Goal: Task Accomplishment & Management: Complete application form

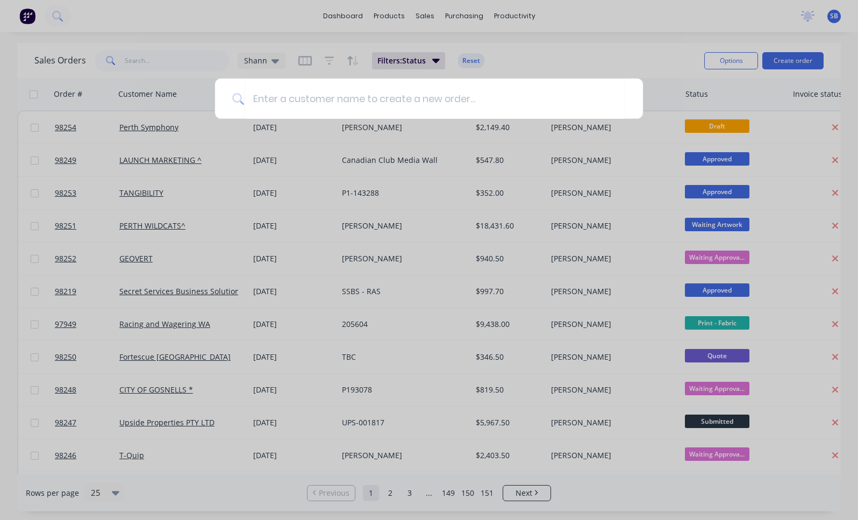
click at [362, 105] on input at bounding box center [435, 98] width 382 height 40
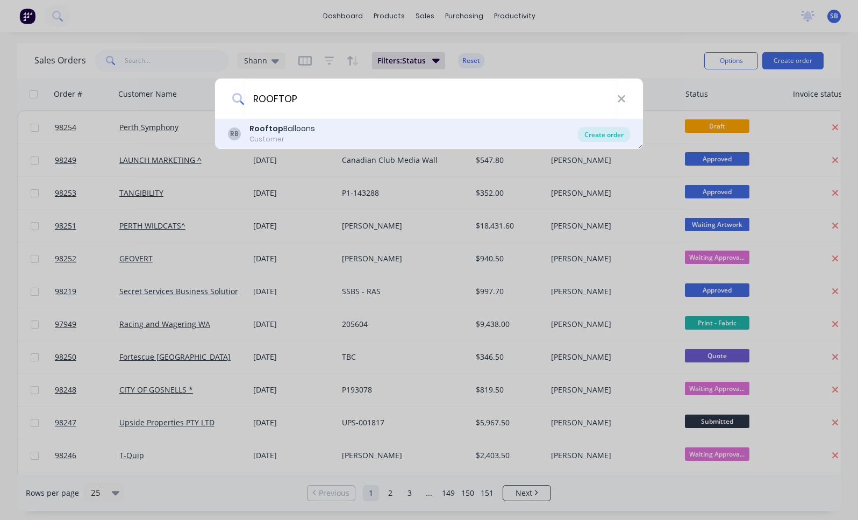
type input "ROOFTOP"
click at [613, 135] on div "Create order" at bounding box center [604, 134] width 52 height 15
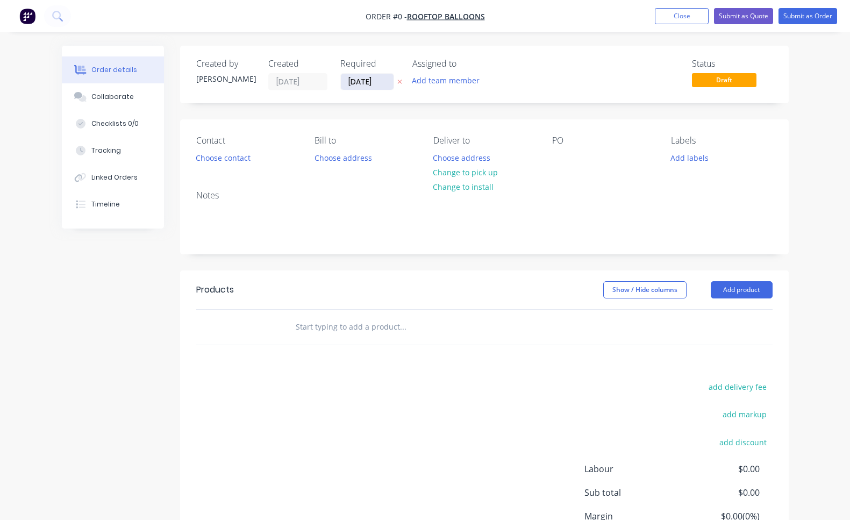
click at [347, 89] on input "[DATE]" at bounding box center [367, 82] width 53 height 16
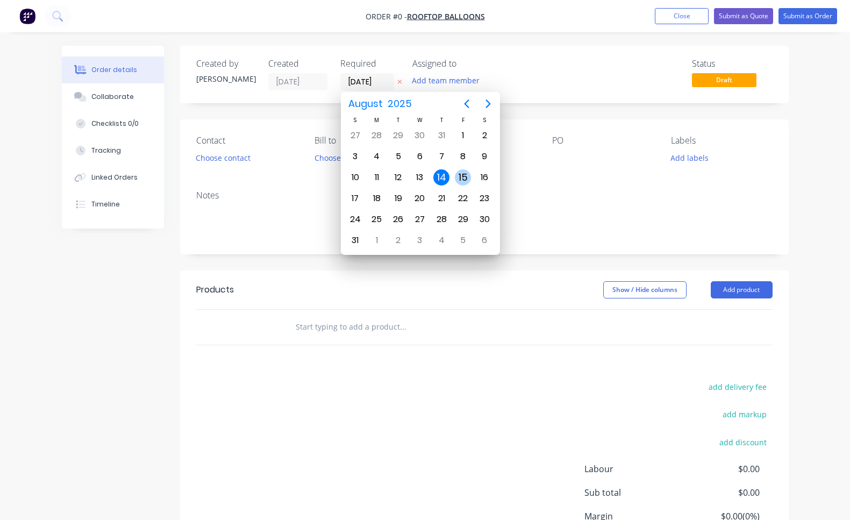
click at [462, 182] on div "15" at bounding box center [463, 177] width 16 height 16
type input "[DATE]"
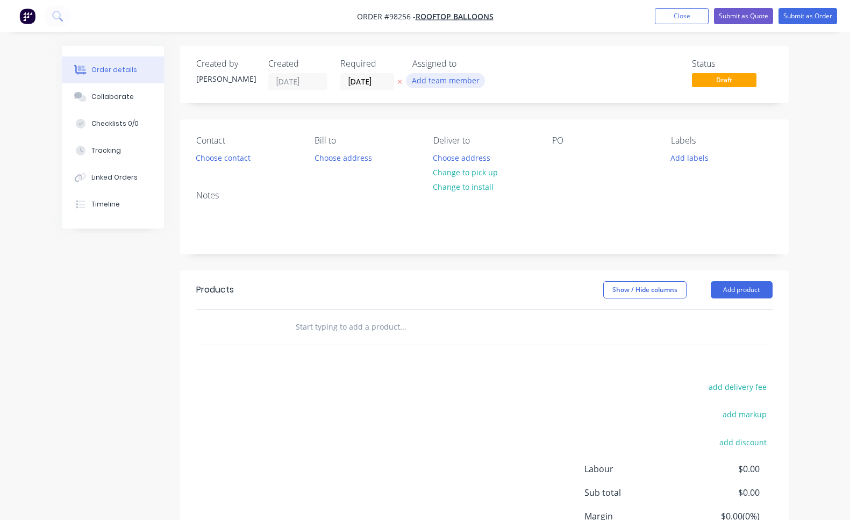
click at [464, 82] on button "Add team member" at bounding box center [445, 80] width 79 height 15
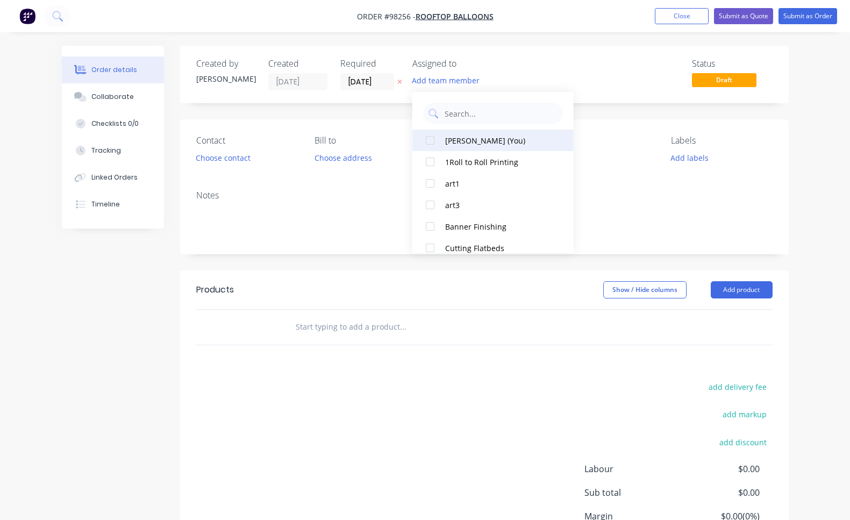
click at [467, 138] on div "[PERSON_NAME] (You)" at bounding box center [499, 140] width 108 height 11
click at [234, 160] on button "Choose contact" at bounding box center [223, 157] width 66 height 15
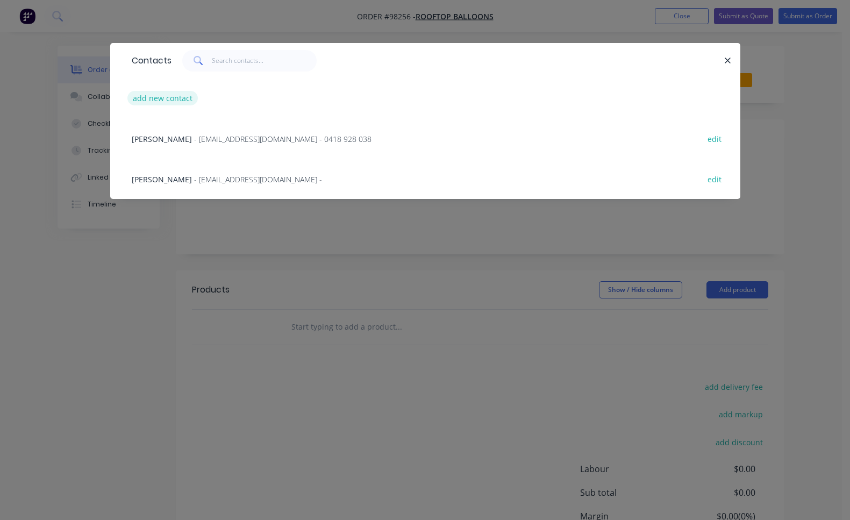
click at [145, 101] on button "add new contact" at bounding box center [162, 98] width 71 height 15
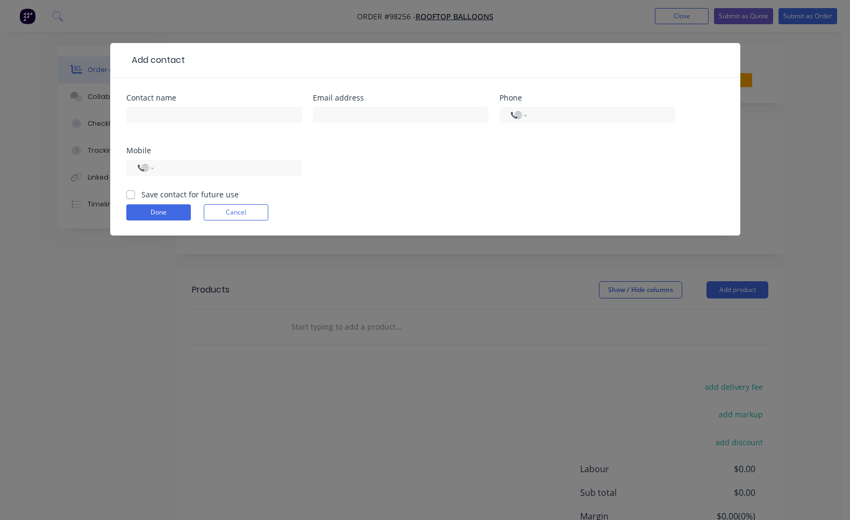
select select "AU"
type input "[PERSON_NAME]"
paste input "[PERSON_NAME][EMAIL_ADDRESS][PERSON_NAME][DOMAIN_NAME]"
type input "[PERSON_NAME][EMAIL_ADDRESS][PERSON_NAME][DOMAIN_NAME]"
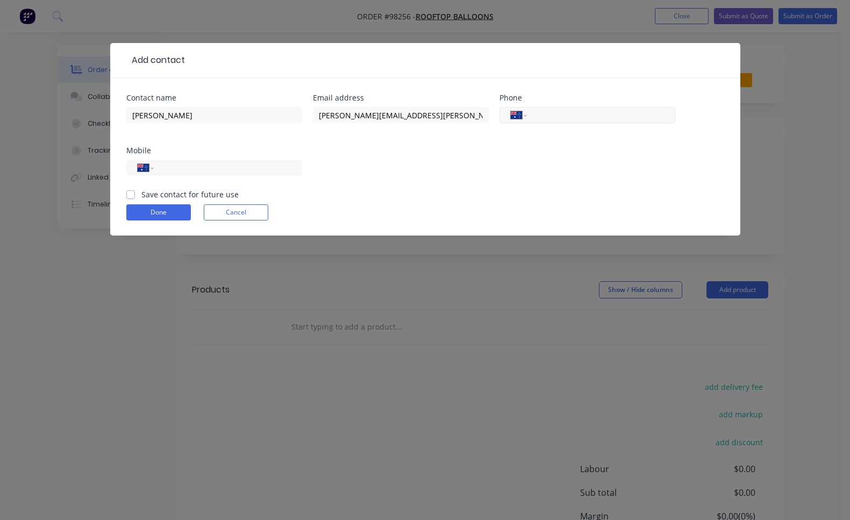
paste input "[PHONE_NUMBER]"
type input "[PHONE_NUMBER]"
click at [141, 194] on label "Save contact for future use" at bounding box center [189, 194] width 97 height 11
click at [133, 194] on input "Save contact for future use" at bounding box center [130, 194] width 9 height 10
checkbox input "true"
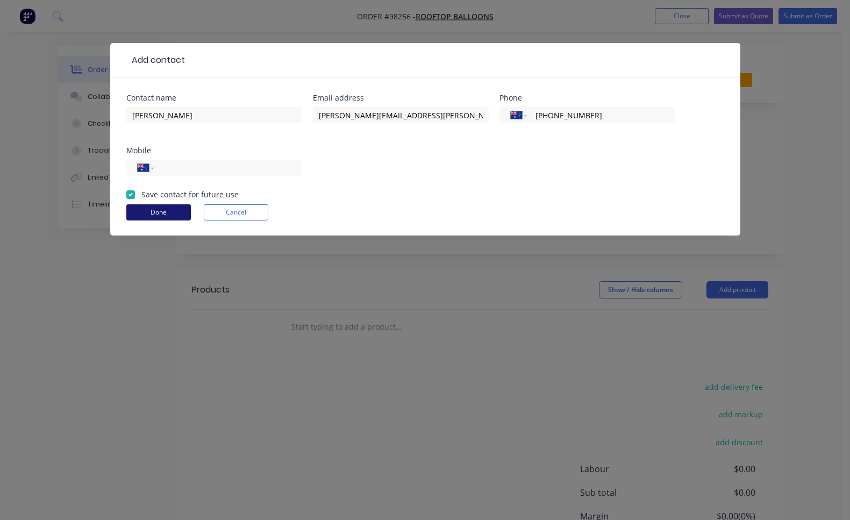
click at [156, 207] on button "Done" at bounding box center [158, 212] width 65 height 16
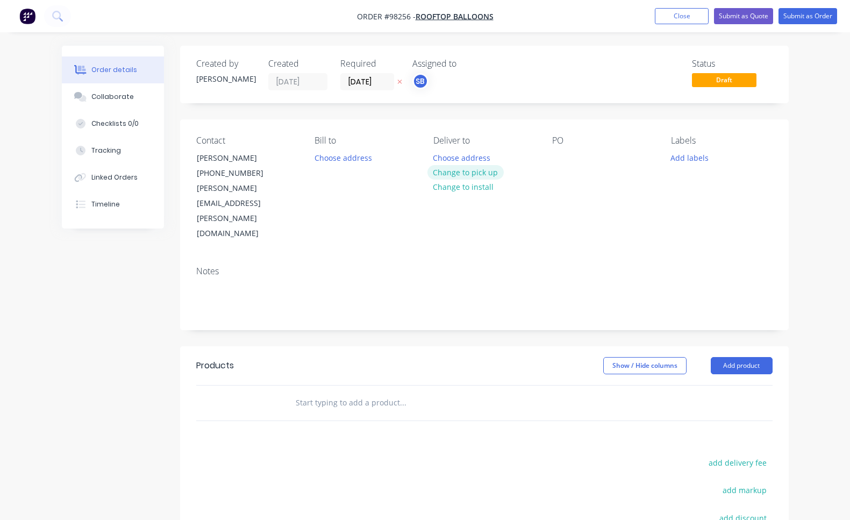
click at [476, 172] on button "Change to pick up" at bounding box center [465, 172] width 76 height 15
click at [440, 154] on div at bounding box center [441, 158] width 17 height 16
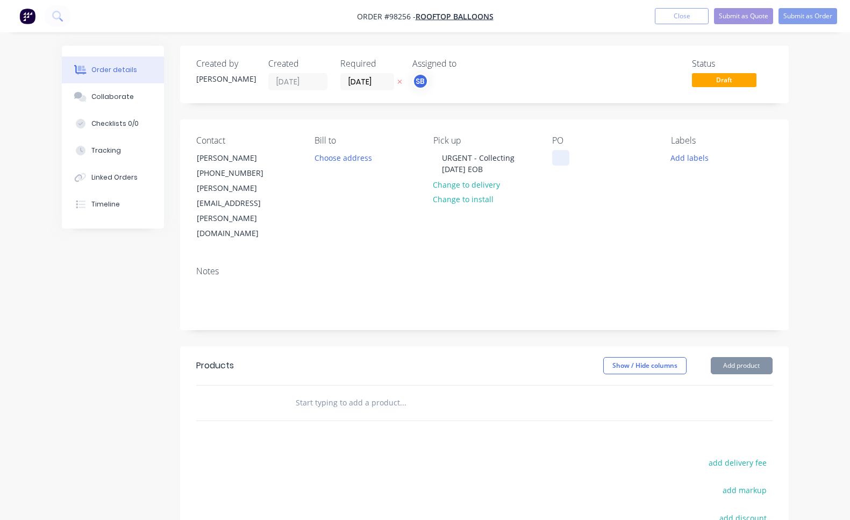
click at [562, 160] on div at bounding box center [560, 158] width 17 height 16
click at [679, 155] on button "Add labels" at bounding box center [689, 157] width 49 height 15
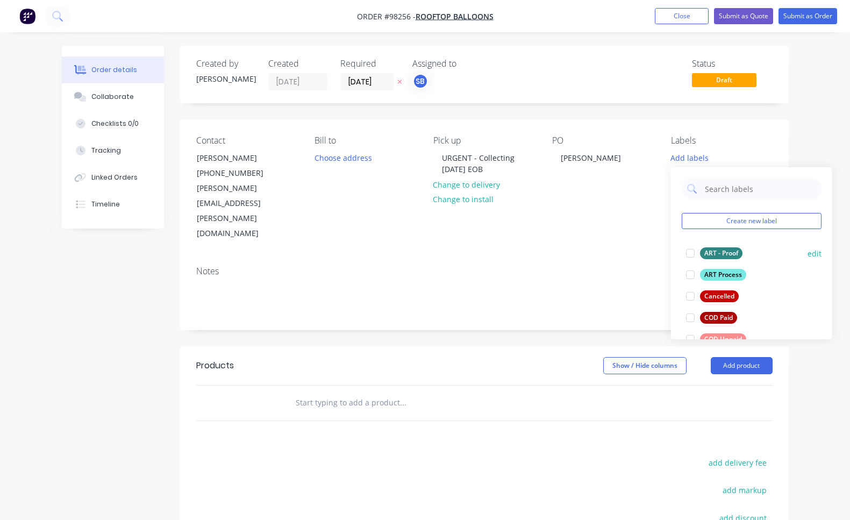
click at [691, 255] on div at bounding box center [690, 253] width 22 height 22
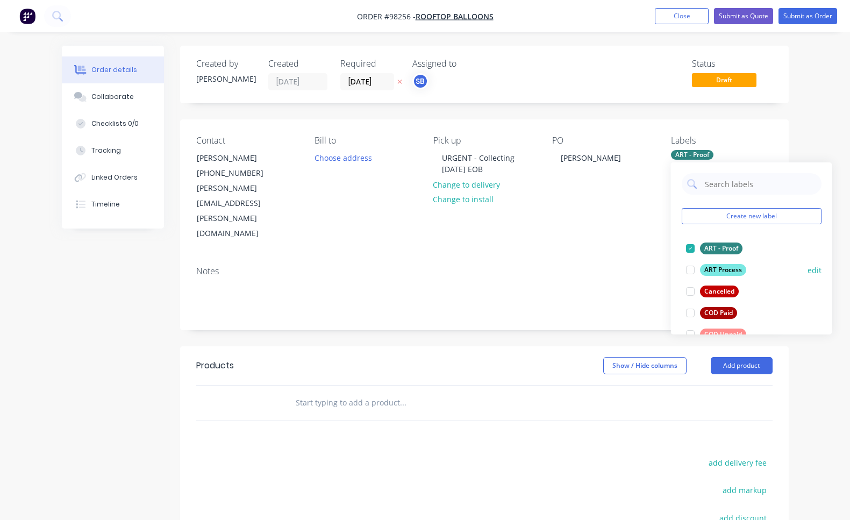
click at [691, 274] on div at bounding box center [690, 270] width 22 height 22
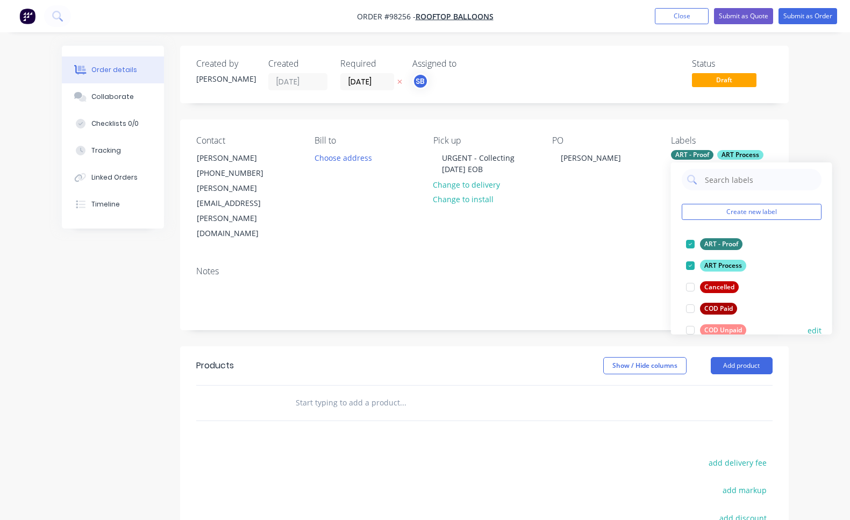
click at [690, 330] on div at bounding box center [690, 330] width 22 height 22
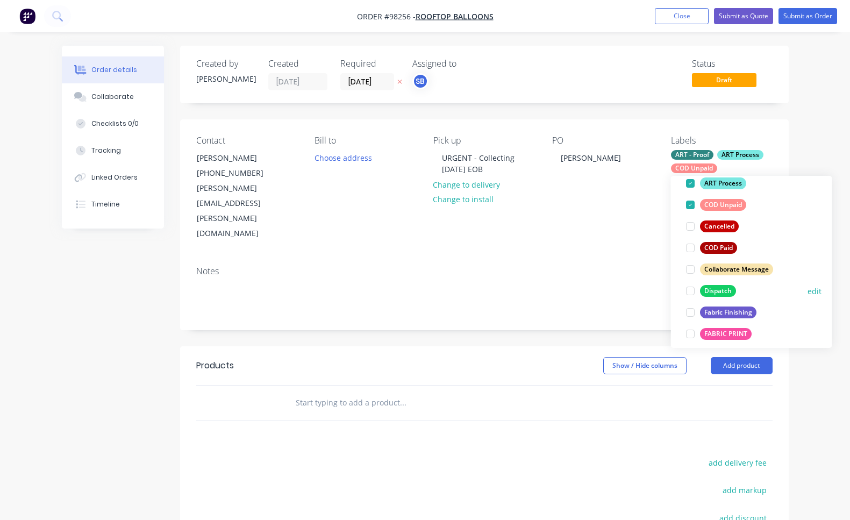
scroll to position [142, 0]
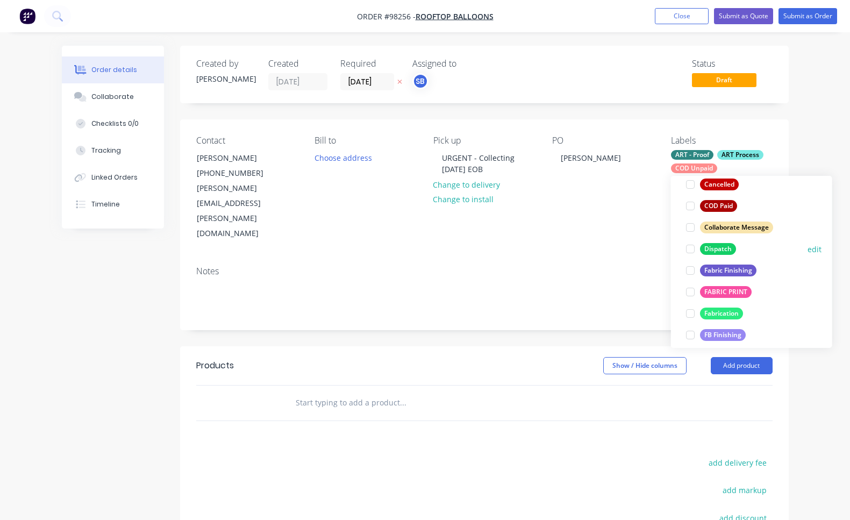
click at [692, 251] on div at bounding box center [690, 249] width 22 height 22
click at [691, 292] on div at bounding box center [690, 292] width 22 height 22
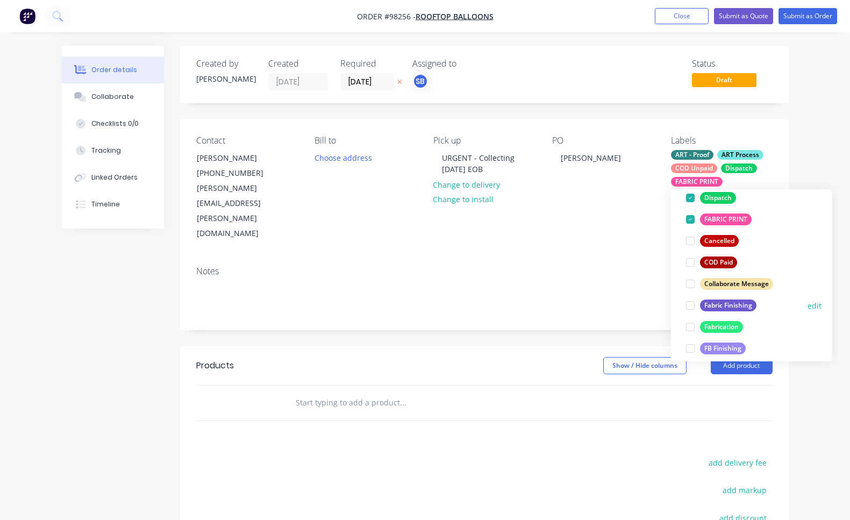
click at [691, 306] on div at bounding box center [690, 306] width 22 height 22
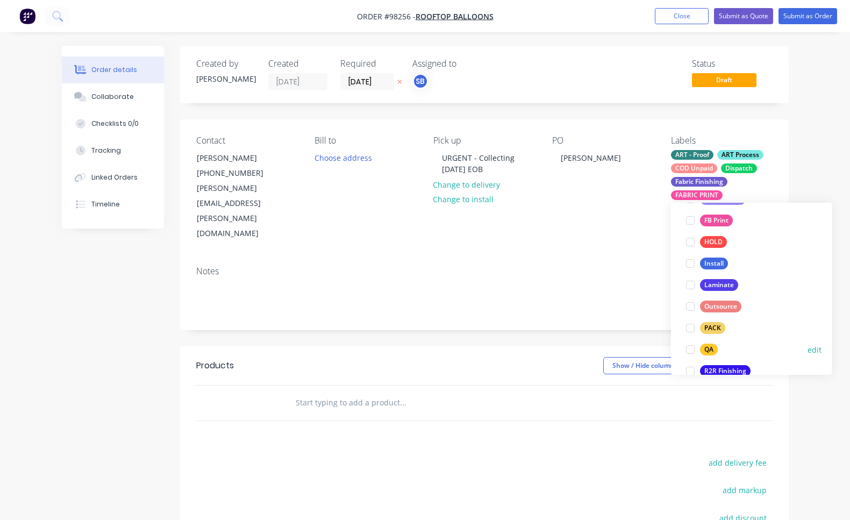
scroll to position [329, 0]
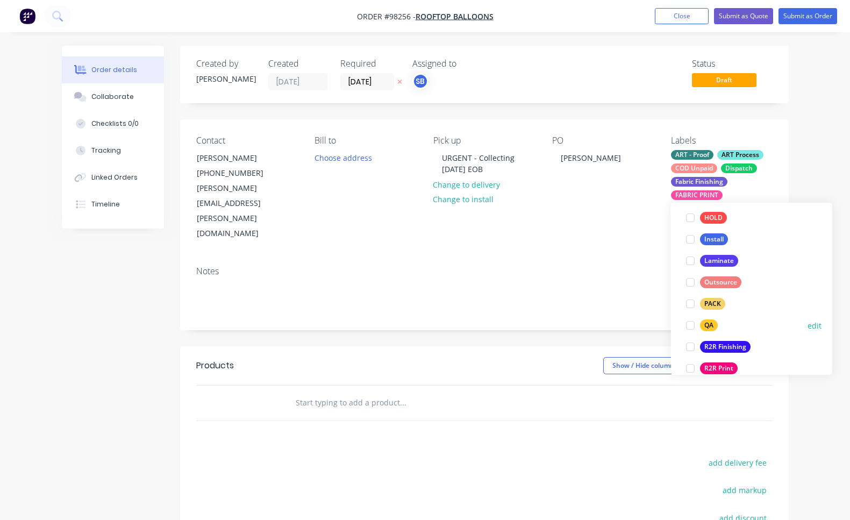
click at [691, 325] on div at bounding box center [690, 325] width 22 height 22
click at [690, 327] on div at bounding box center [690, 325] width 22 height 22
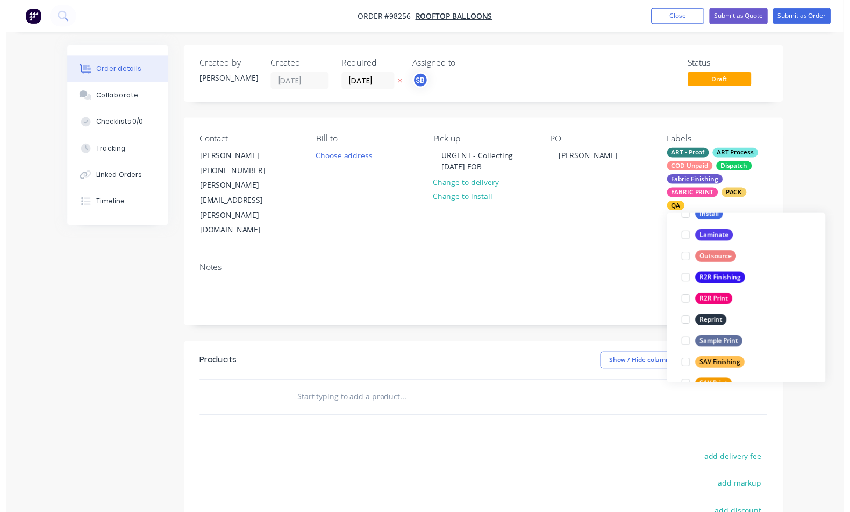
scroll to position [516, 0]
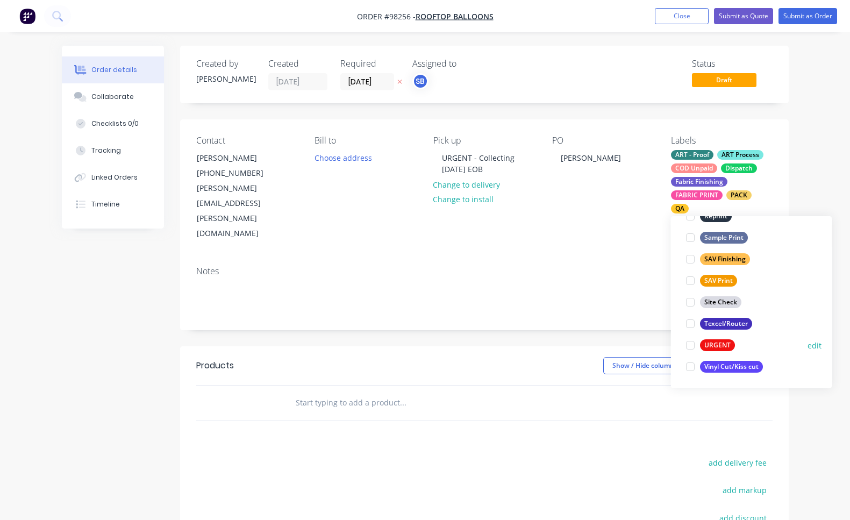
click at [690, 348] on div at bounding box center [690, 345] width 22 height 22
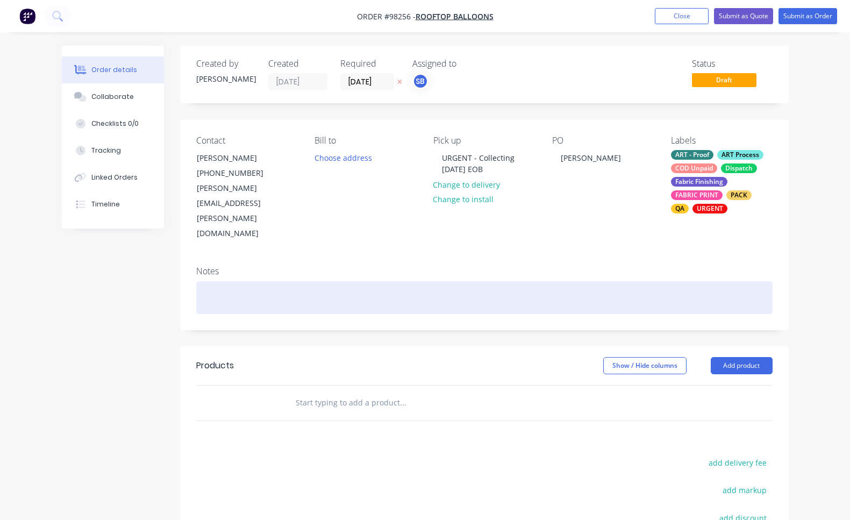
click at [391, 281] on div at bounding box center [484, 297] width 576 height 33
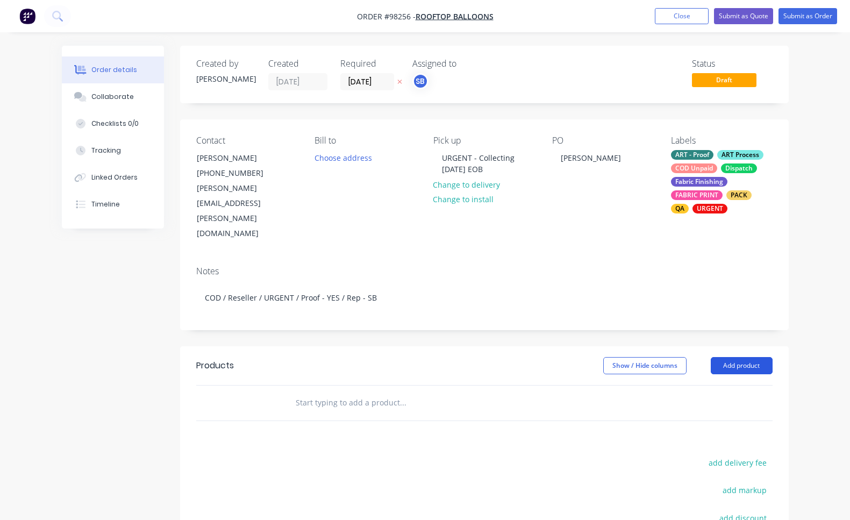
click at [766, 357] on button "Add product" at bounding box center [742, 365] width 62 height 17
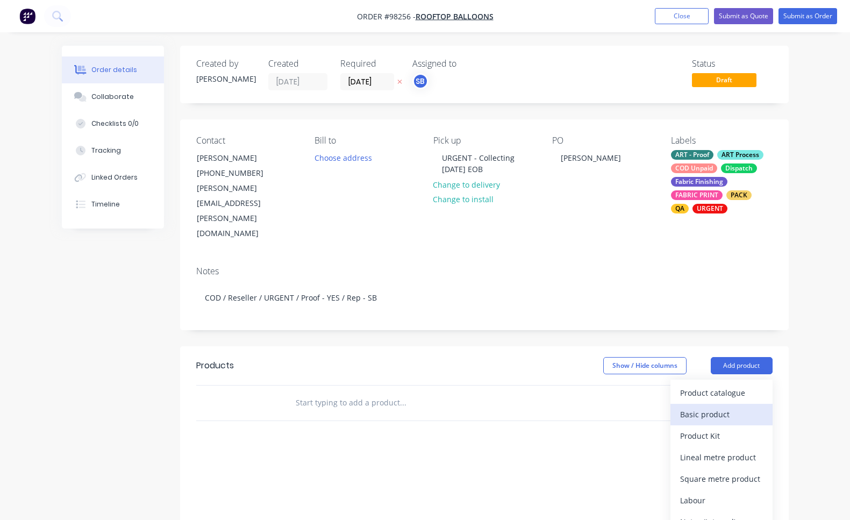
click at [745, 406] on div "Basic product" at bounding box center [721, 414] width 83 height 16
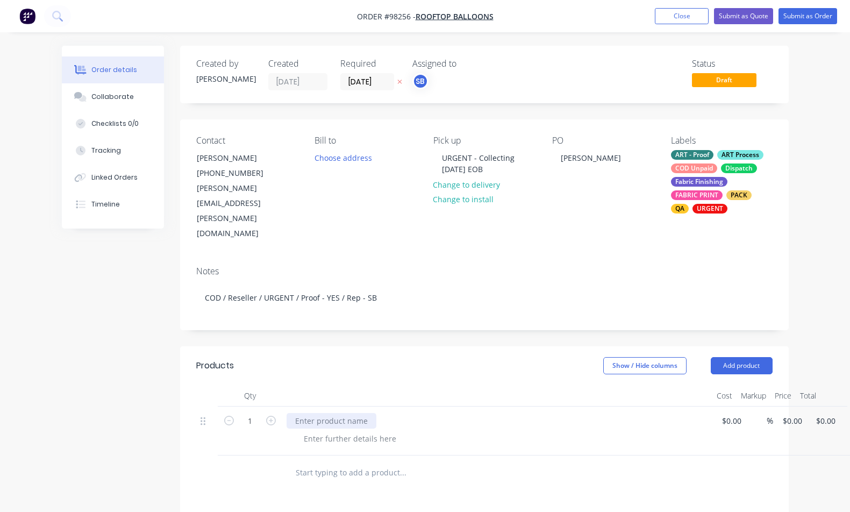
click at [324, 413] on div at bounding box center [332, 421] width 90 height 16
paste div
click at [365, 431] on div at bounding box center [350, 439] width 110 height 16
click at [731, 357] on button "Add product" at bounding box center [742, 365] width 62 height 17
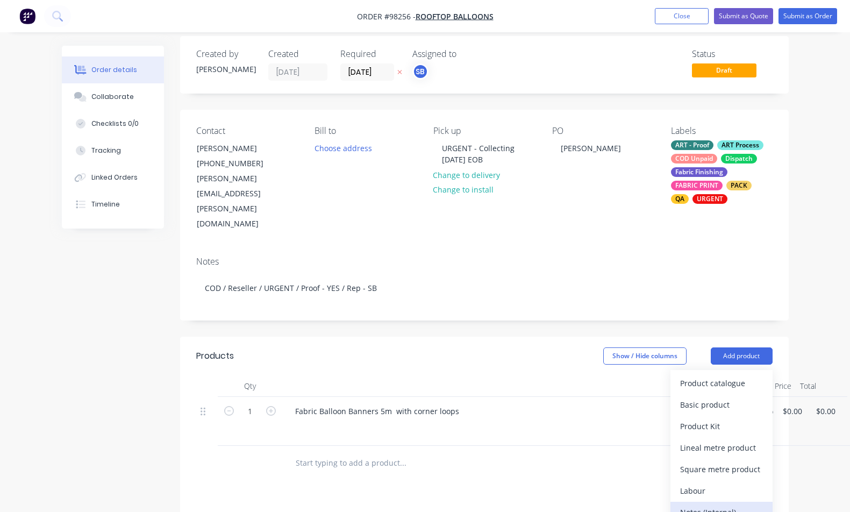
scroll to position [14, 0]
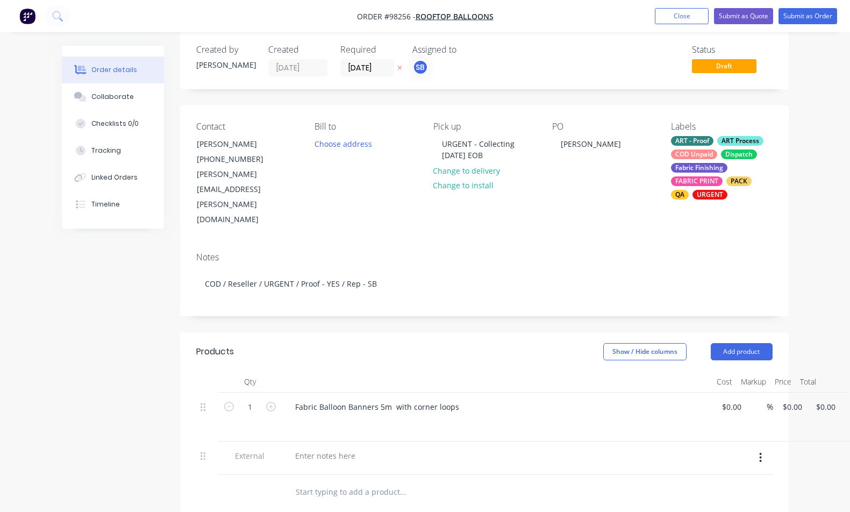
click at [310, 441] on div at bounding box center [497, 457] width 430 height 33
click at [312, 448] on div at bounding box center [325, 456] width 77 height 16
paste div
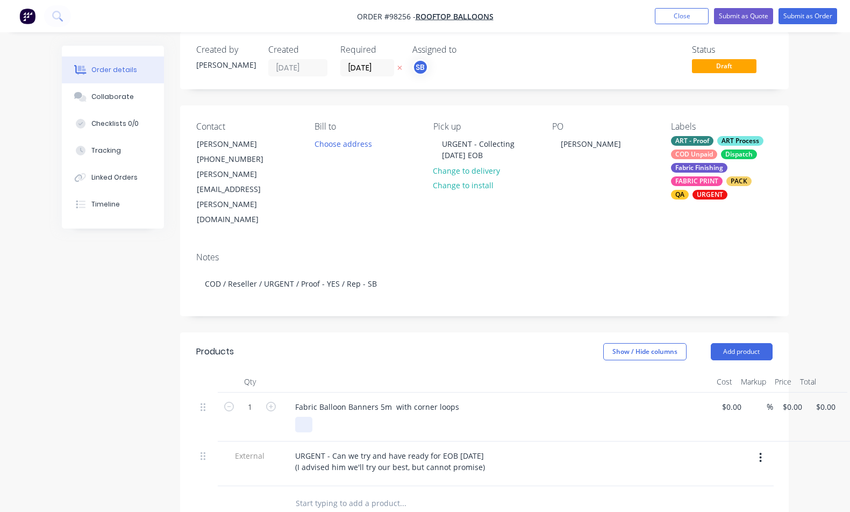
click at [303, 417] on div at bounding box center [303, 425] width 17 height 16
click at [690, 20] on button "Close" at bounding box center [682, 16] width 54 height 16
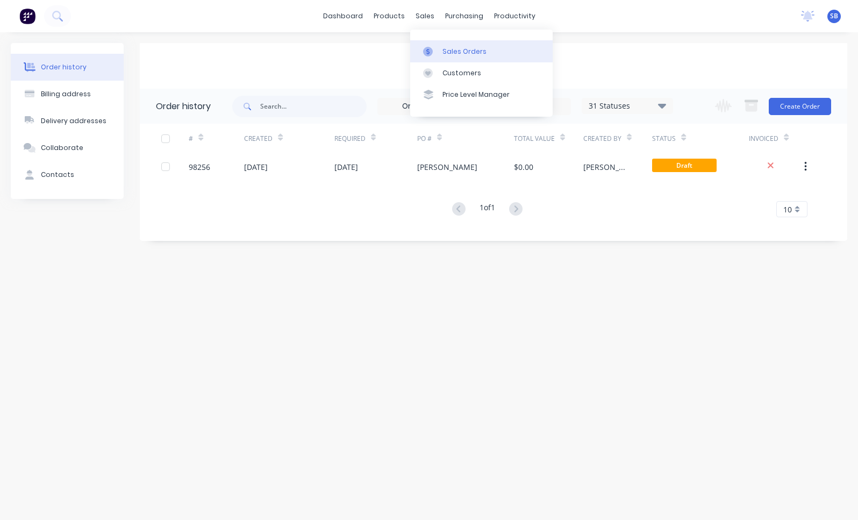
click at [437, 52] on div at bounding box center [431, 52] width 16 height 10
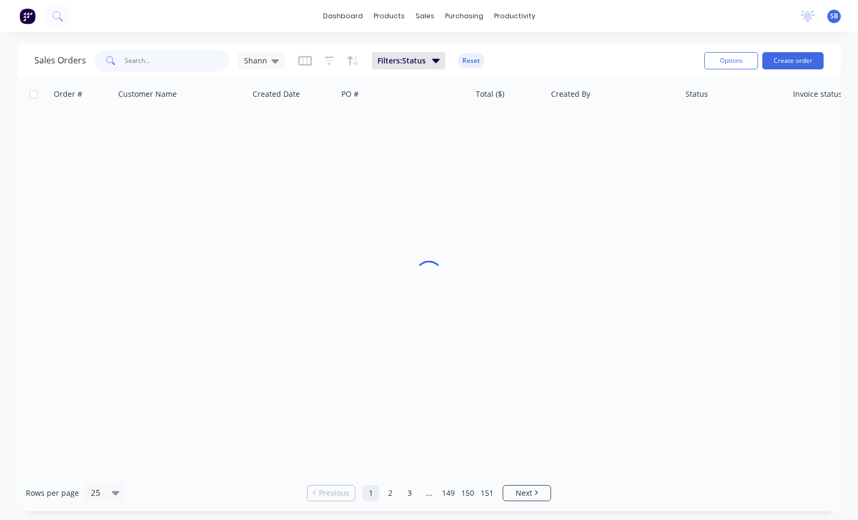
click at [181, 62] on input "text" at bounding box center [177, 61] width 105 height 22
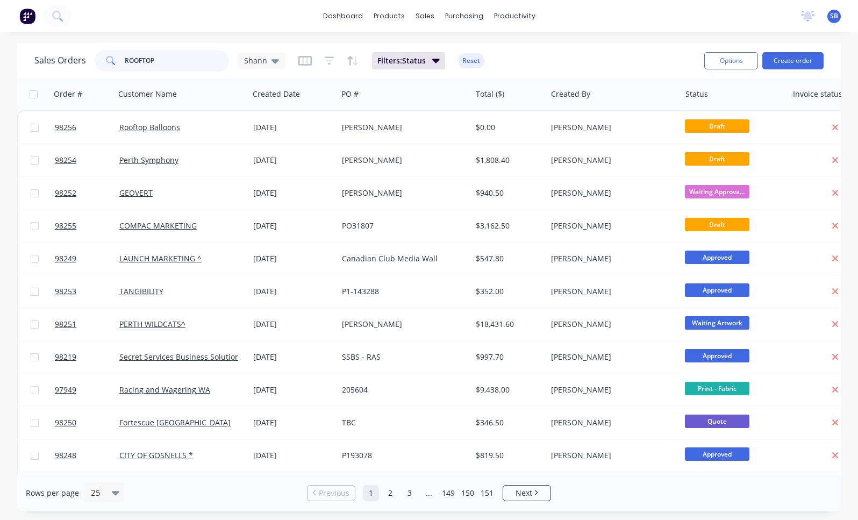
type input "ROOFTOP"
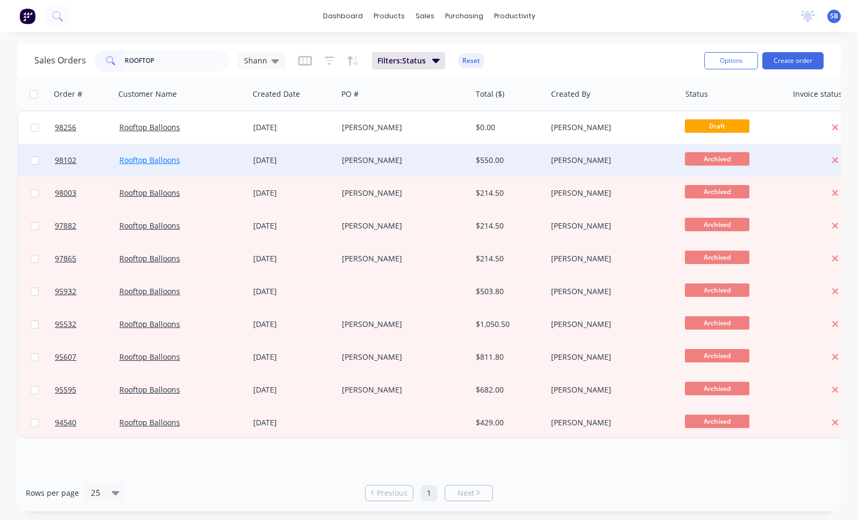
click at [167, 159] on link "Rooftop Balloons" at bounding box center [149, 160] width 61 height 10
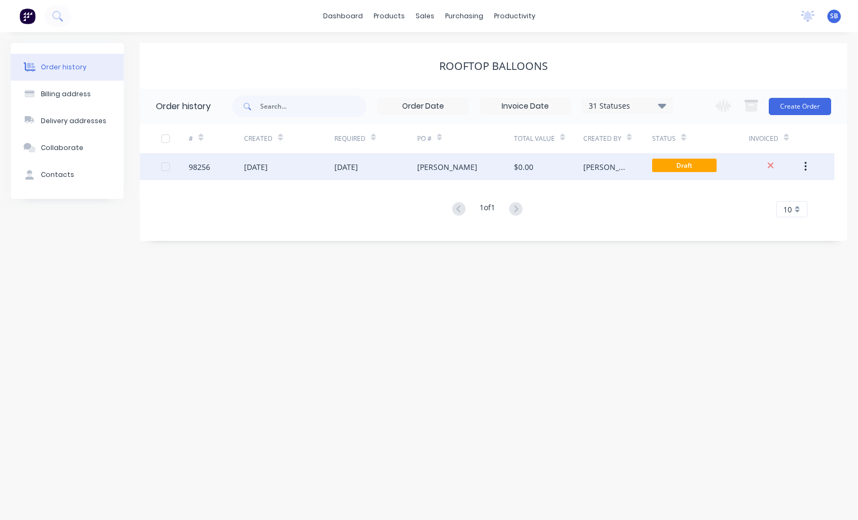
click at [339, 164] on div "[DATE]" at bounding box center [346, 166] width 24 height 11
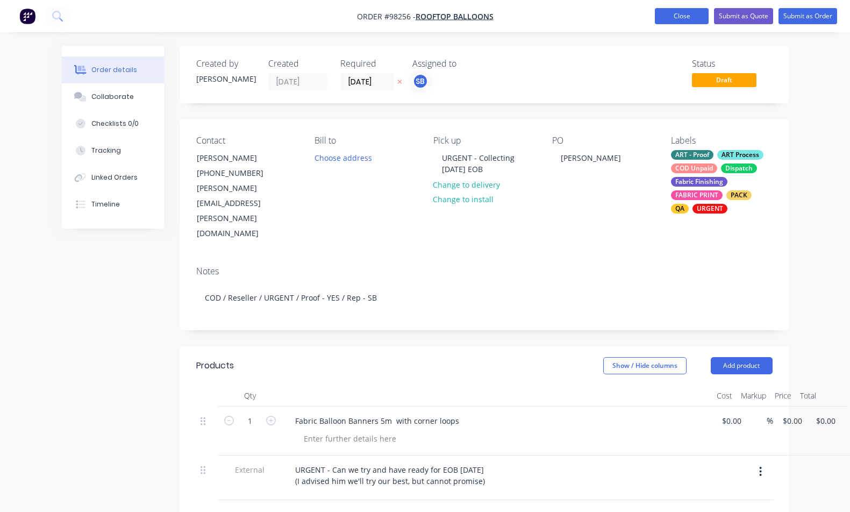
click at [666, 14] on button "Close" at bounding box center [682, 16] width 54 height 16
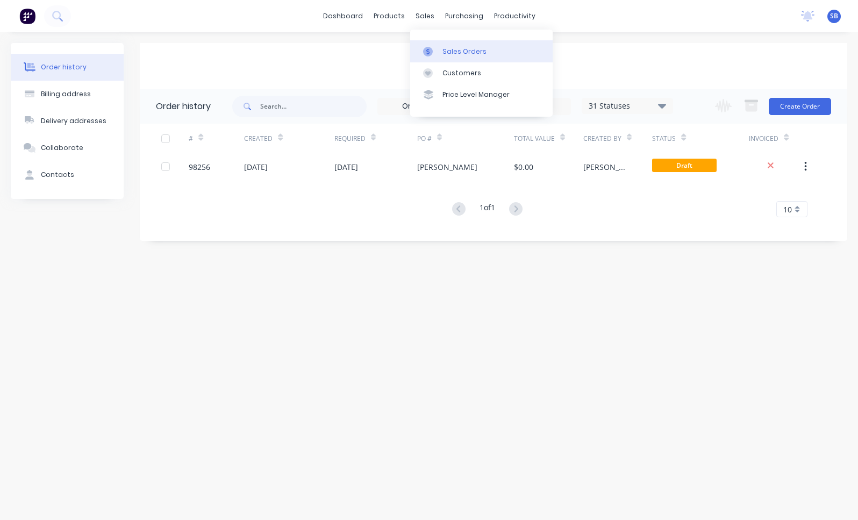
click at [457, 55] on div "Sales Orders" at bounding box center [464, 52] width 44 height 10
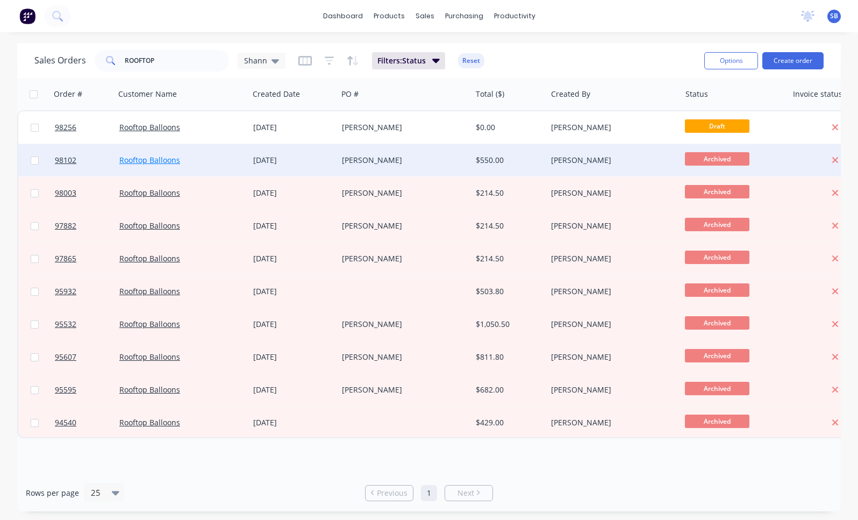
click at [152, 159] on link "Rooftop Balloons" at bounding box center [149, 160] width 61 height 10
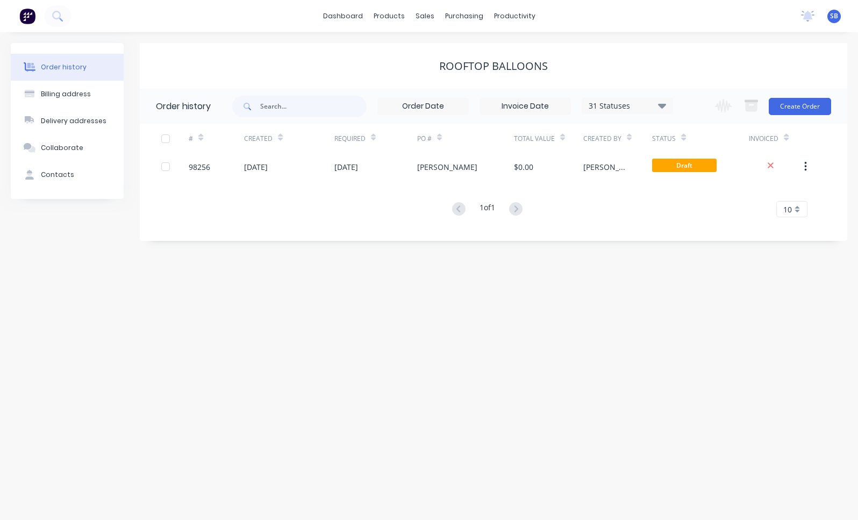
click at [686, 135] on icon at bounding box center [683, 137] width 5 height 8
click at [456, 51] on div "Sales Orders" at bounding box center [464, 52] width 44 height 10
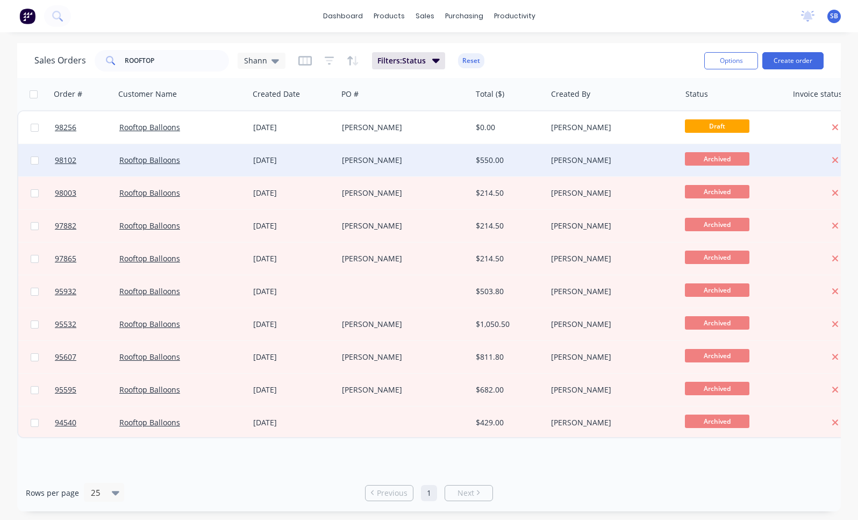
click at [378, 168] on div "[PERSON_NAME]" at bounding box center [405, 160] width 134 height 32
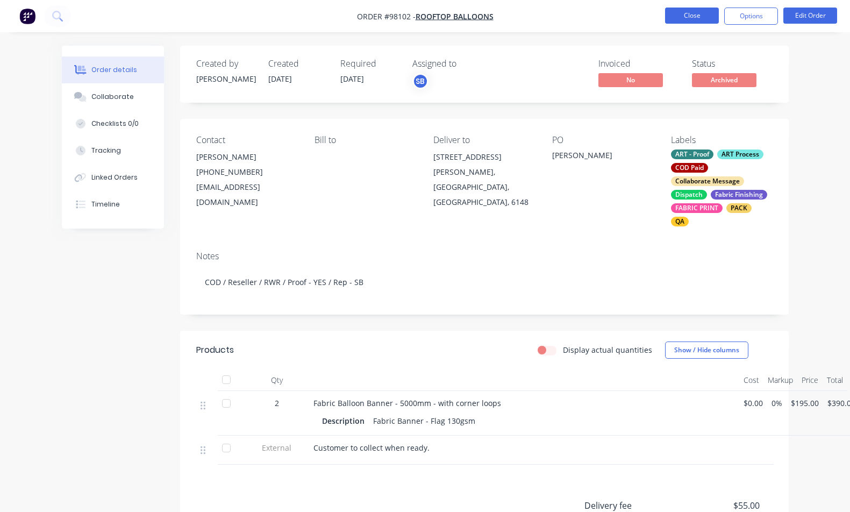
click at [693, 13] on button "Close" at bounding box center [692, 16] width 54 height 16
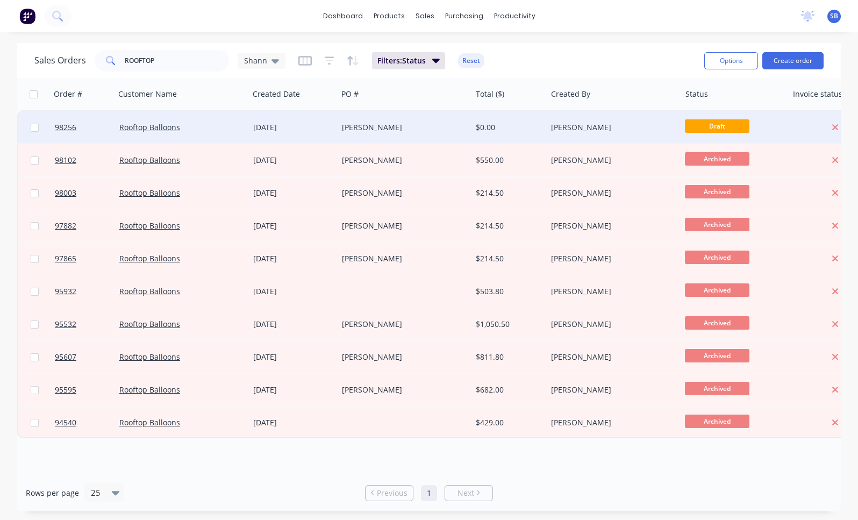
click at [381, 130] on div "[PERSON_NAME]" at bounding box center [401, 127] width 119 height 11
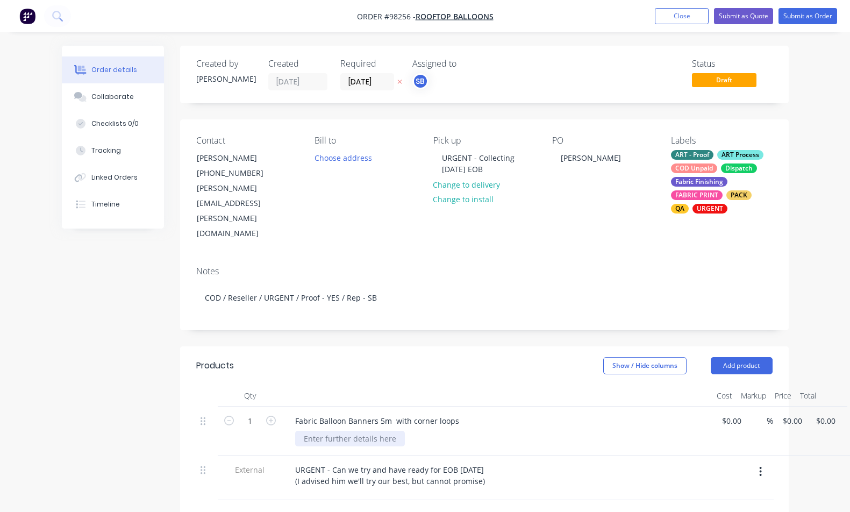
click at [368, 431] on div at bounding box center [350, 439] width 110 height 16
click at [482, 431] on div "Fabric - Flag 130gsm" at bounding box center [501, 439] width 413 height 16
click at [699, 12] on button "Close" at bounding box center [682, 16] width 54 height 16
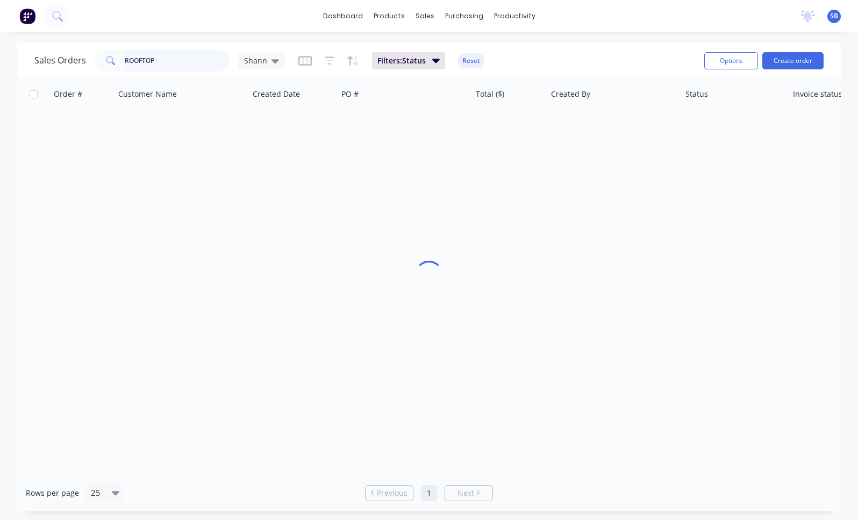
click at [174, 59] on input "ROOFTOP" at bounding box center [177, 61] width 105 height 22
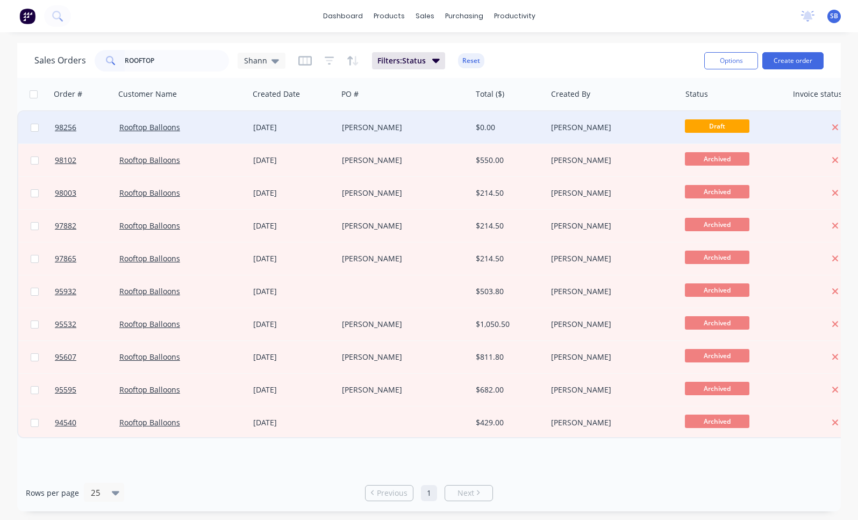
click at [375, 121] on div "[PERSON_NAME]" at bounding box center [405, 127] width 134 height 32
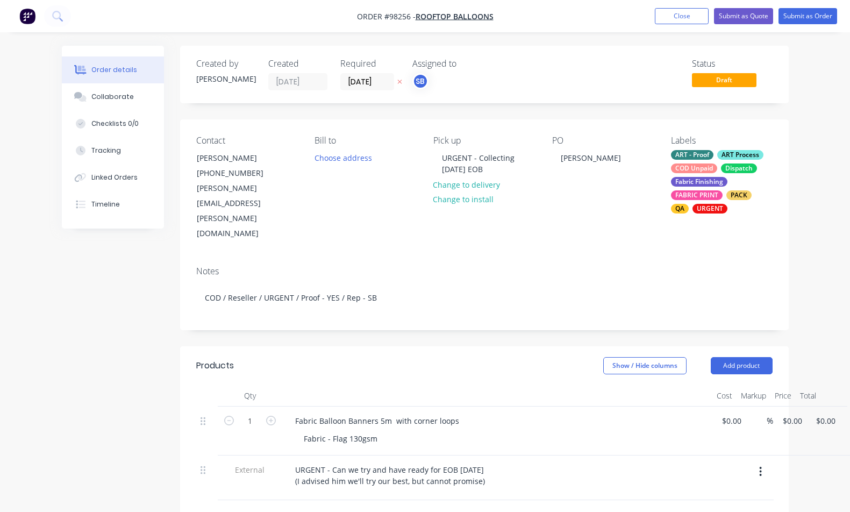
scroll to position [64, 0]
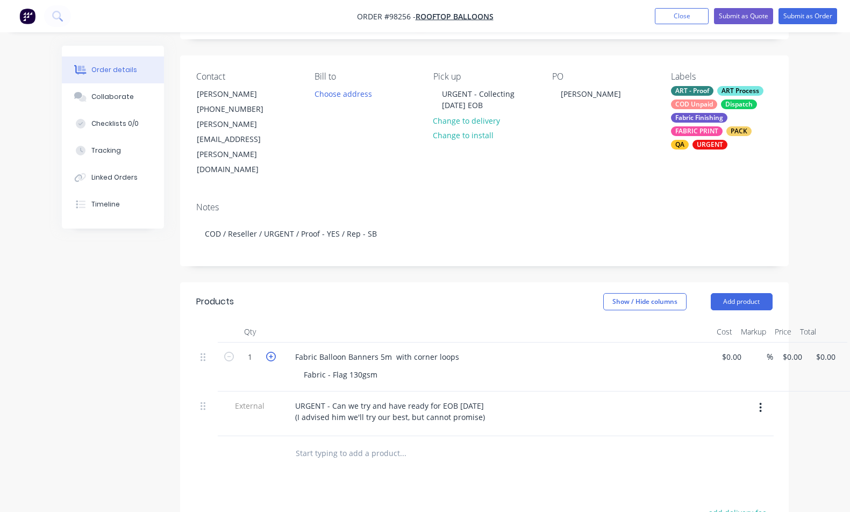
click at [274, 352] on icon "button" at bounding box center [271, 357] width 10 height 10
type input "2"
click at [772, 342] on div "2 Fabric Balloon Banners 5m with corner loops Fabric - Flag 130gsm $0.00 $0.00 …" at bounding box center [484, 366] width 576 height 49
type input "$170.00"
type input "$340.00"
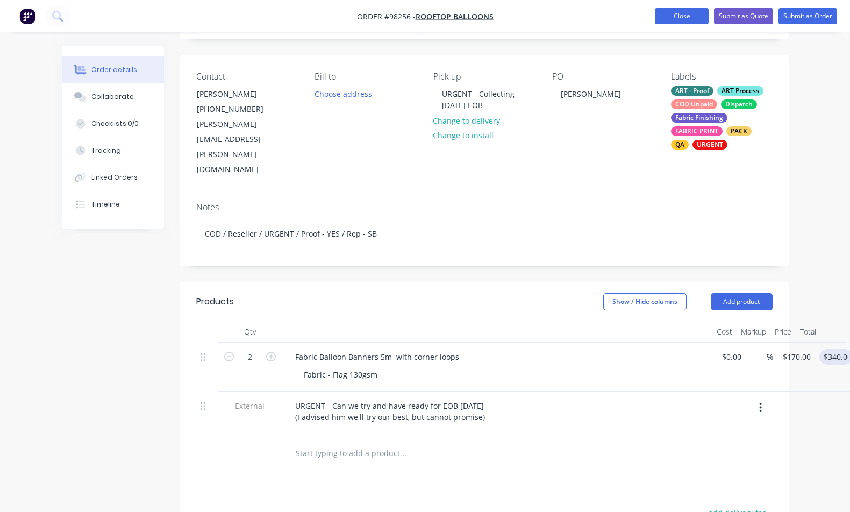
click at [668, 15] on button "Close" at bounding box center [682, 16] width 54 height 16
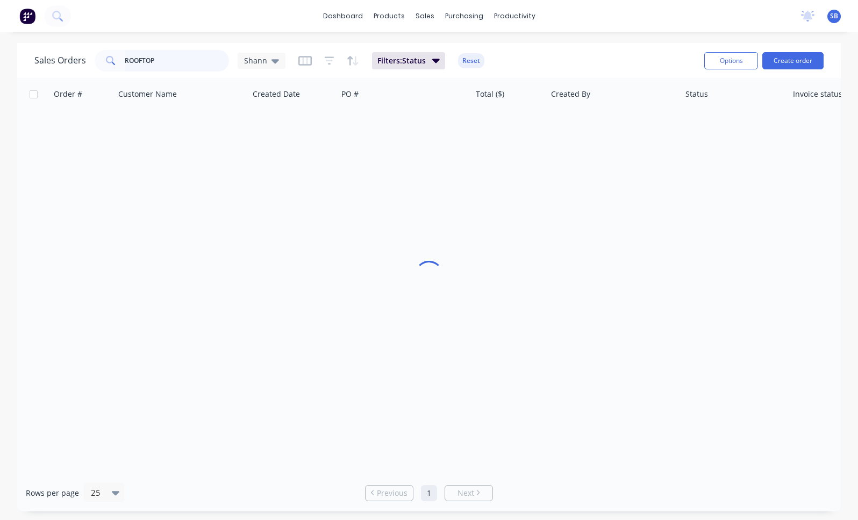
click at [181, 62] on input "ROOFTOP" at bounding box center [177, 61] width 105 height 22
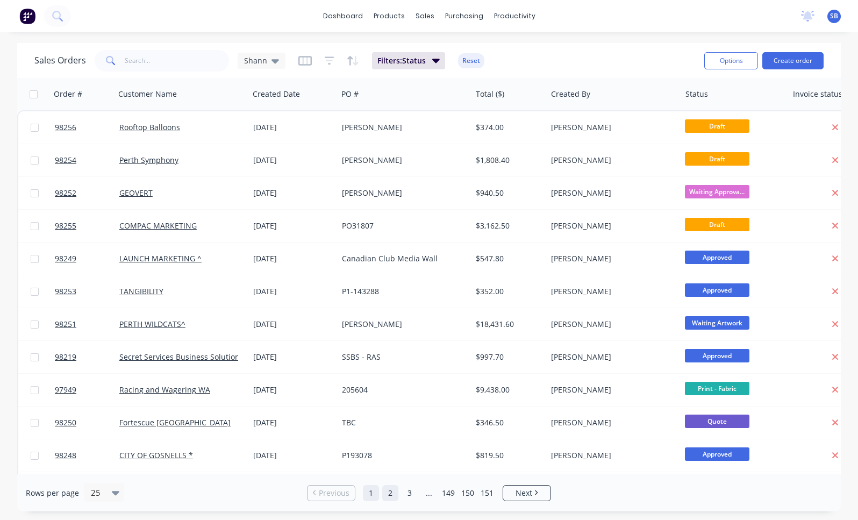
click at [391, 495] on link "2" at bounding box center [390, 493] width 16 height 16
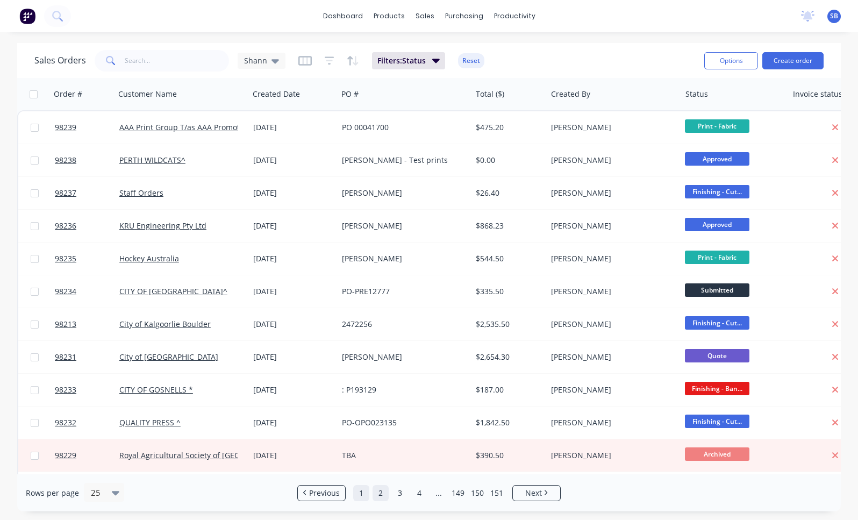
click at [364, 496] on link "1" at bounding box center [361, 493] width 16 height 16
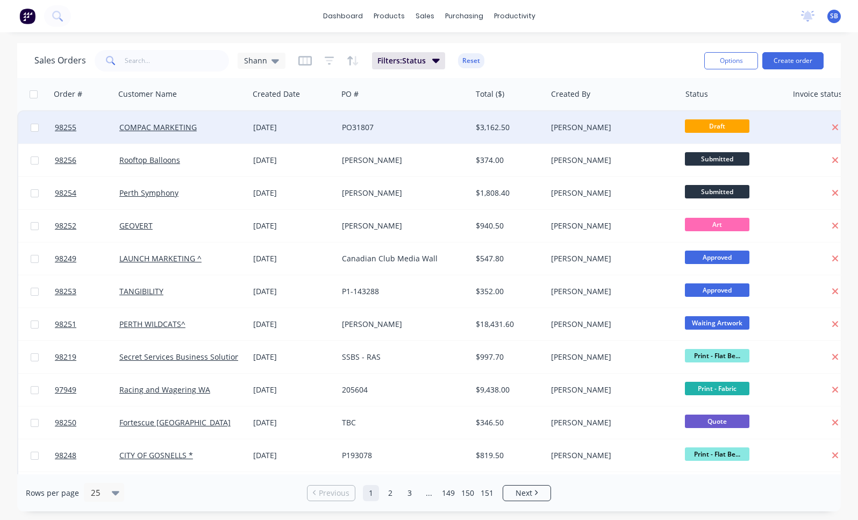
click at [373, 127] on div "PO31807" at bounding box center [401, 127] width 119 height 11
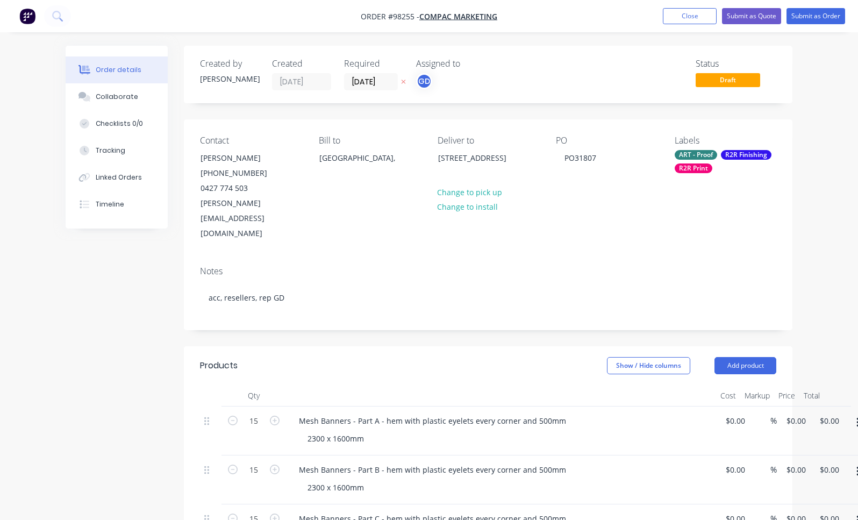
type input "$55.00"
type input "$825.00"
type input "$55.00"
type input "$825.00"
type input "$55.00"
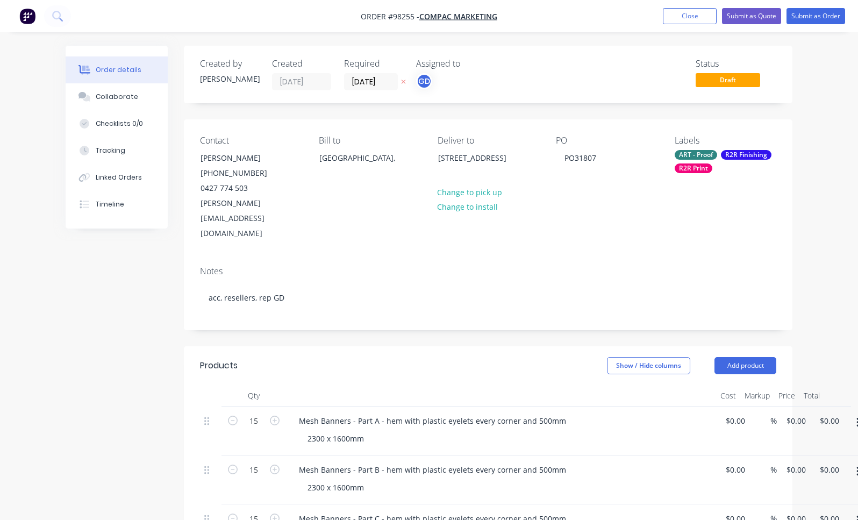
type input "$825.00"
type input "$200.00"
type input "$400.00"
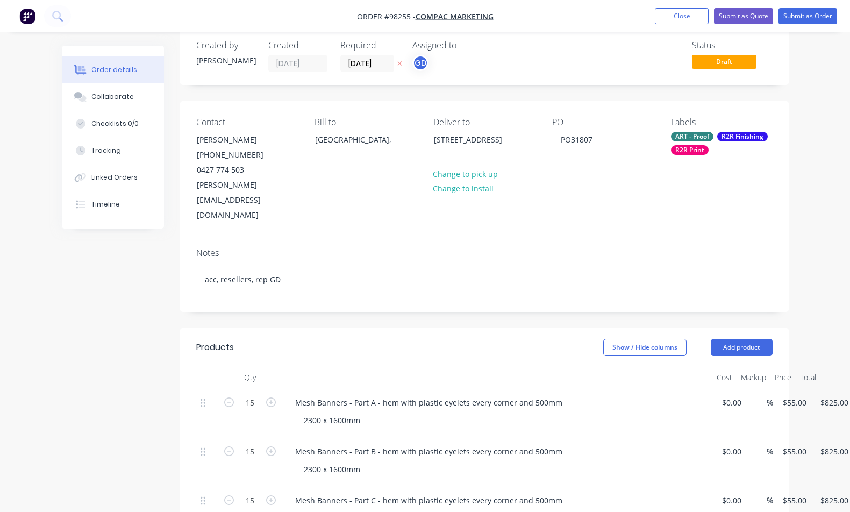
scroll to position [16, 0]
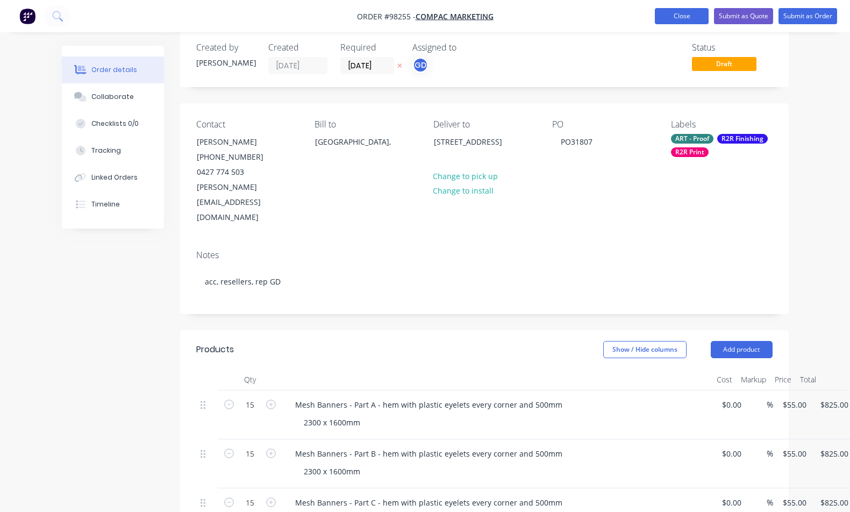
click at [698, 17] on button "Close" at bounding box center [682, 16] width 54 height 16
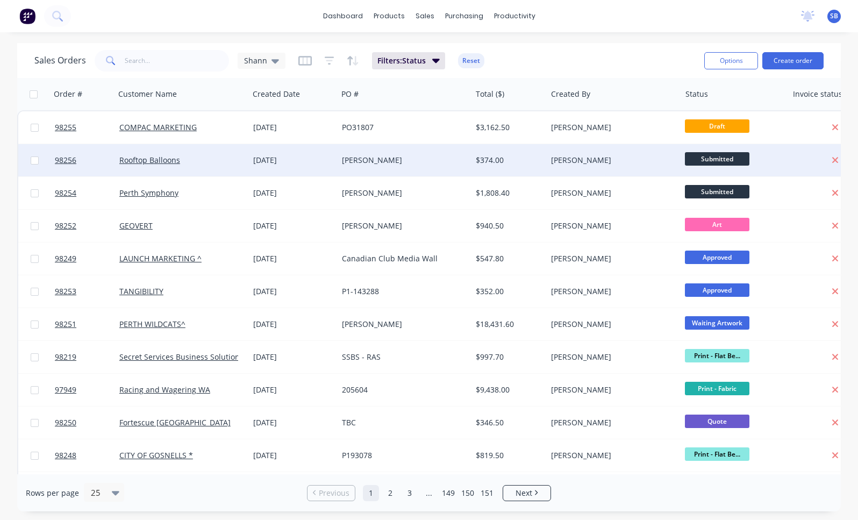
click at [388, 159] on div "[PERSON_NAME]" at bounding box center [401, 160] width 119 height 11
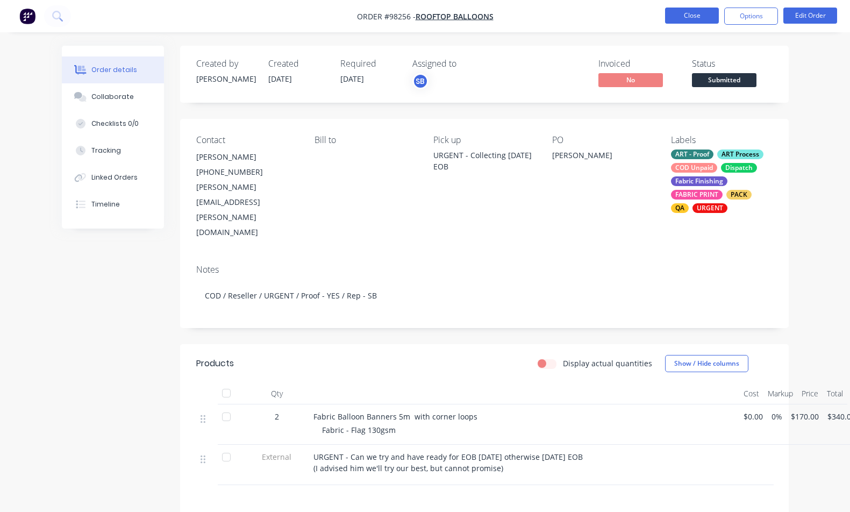
click at [691, 17] on button "Close" at bounding box center [692, 16] width 54 height 16
